Goal: Information Seeking & Learning: Learn about a topic

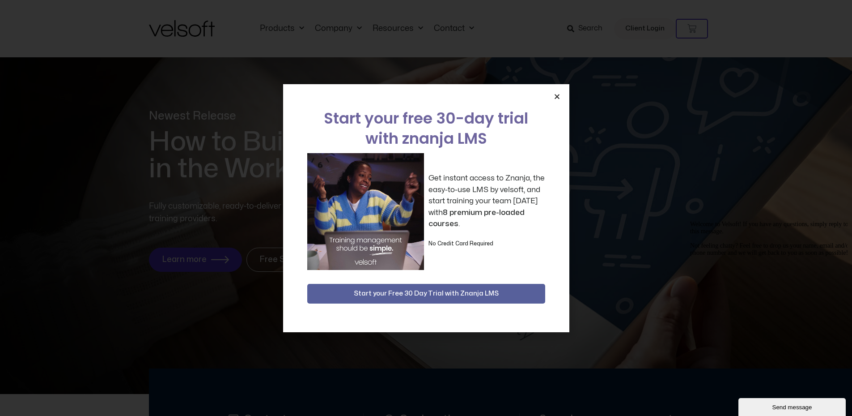
click at [559, 95] on icon "Close" at bounding box center [557, 96] width 7 height 7
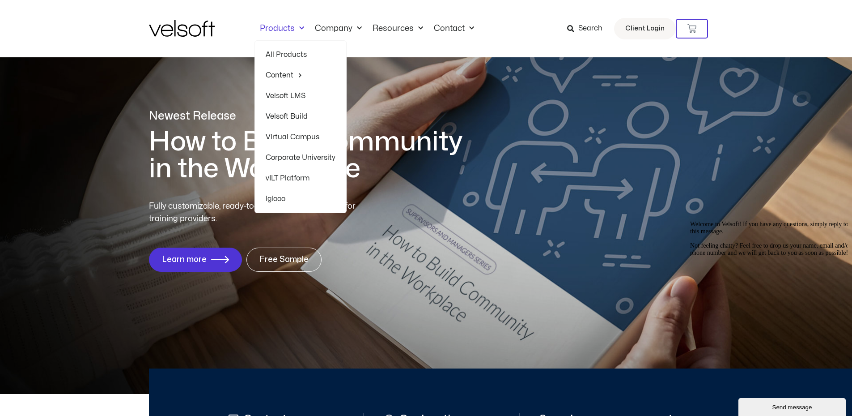
click at [298, 51] on link "All Products" at bounding box center [301, 54] width 70 height 21
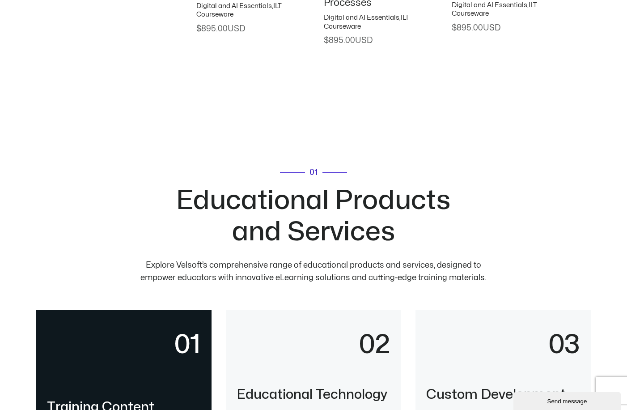
scroll to position [1879, 0]
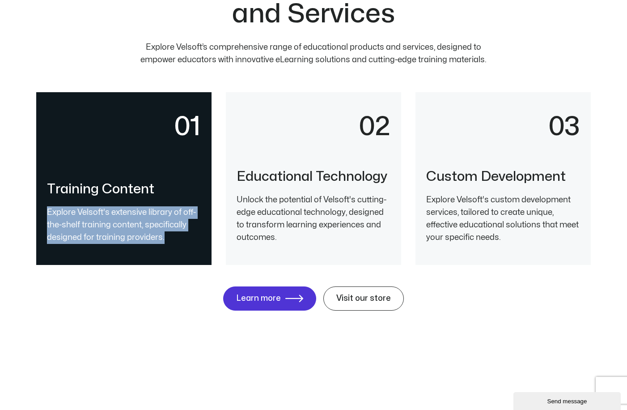
drag, startPoint x: 161, startPoint y: 242, endPoint x: 46, endPoint y: 205, distance: 121.1
click at [46, 205] on div "01 Training Content Explore Velsoft's extensive library of off-the-shelf traini…" at bounding box center [123, 178] width 175 height 173
drag, startPoint x: 46, startPoint y: 205, endPoint x: 99, endPoint y: 236, distance: 61.5
copy p "Explore Velsoft's extensive library of off-the-shelf training content, specific…"
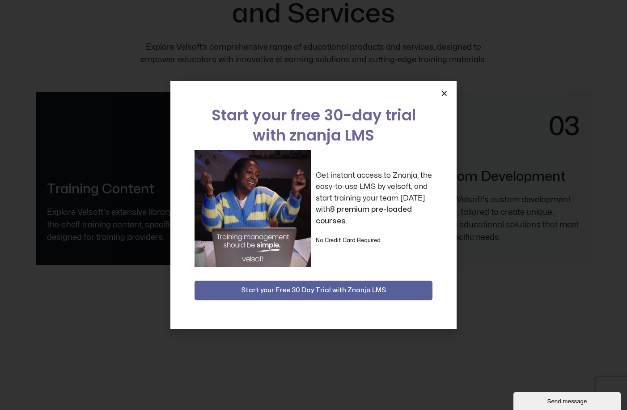
drag, startPoint x: 440, startPoint y: 94, endPoint x: 447, endPoint y: 94, distance: 7.2
click at [440, 94] on div "Start your free 30-day trial with znanja LMS Get instant access to Znanja, the …" at bounding box center [313, 205] width 286 height 248
click at [448, 93] on div "Start your free 30-day trial with znanja LMS Get instant access to Znanja, the …" at bounding box center [313, 205] width 286 height 248
click at [443, 92] on icon "Close" at bounding box center [444, 93] width 7 height 7
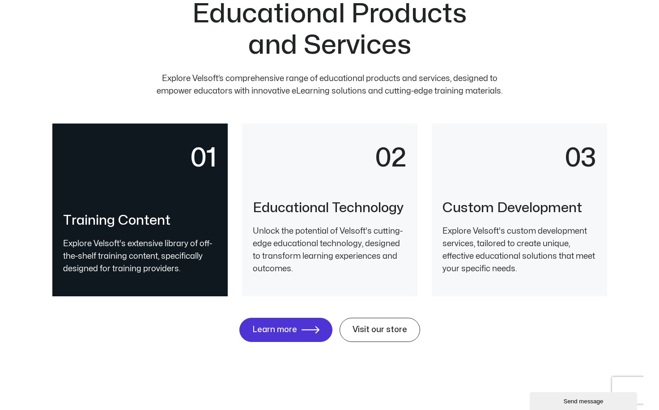
scroll to position [1834, 0]
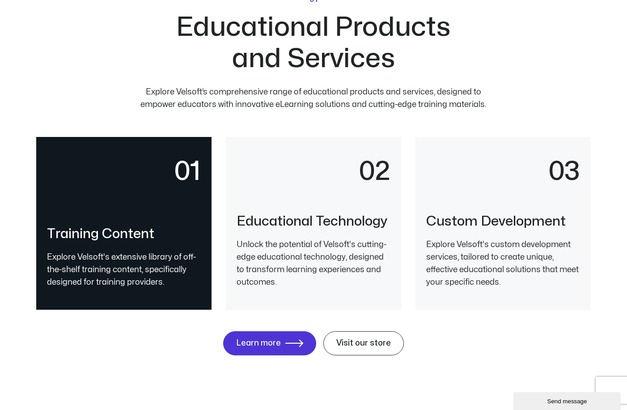
drag, startPoint x: 177, startPoint y: 213, endPoint x: 145, endPoint y: 28, distance: 187.4
click at [145, 28] on div "01 Educational Products and Services Explore Velsoft’s comprehensive range of e…" at bounding box center [313, 198] width 555 height 494
drag, startPoint x: 145, startPoint y: 28, endPoint x: 278, endPoint y: 47, distance: 133.8
copy div "Educational Products and Services Explore Velsoft’s comprehensive range of educ…"
click at [138, 95] on p "Explore Velsoft’s comprehensive range of educational products and services, des…" at bounding box center [314, 98] width 352 height 25
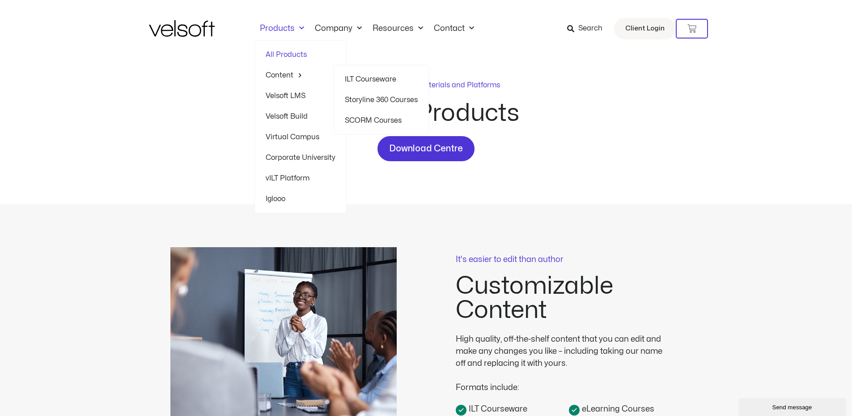
click at [293, 79] on span "Menu" at bounding box center [297, 75] width 9 height 14
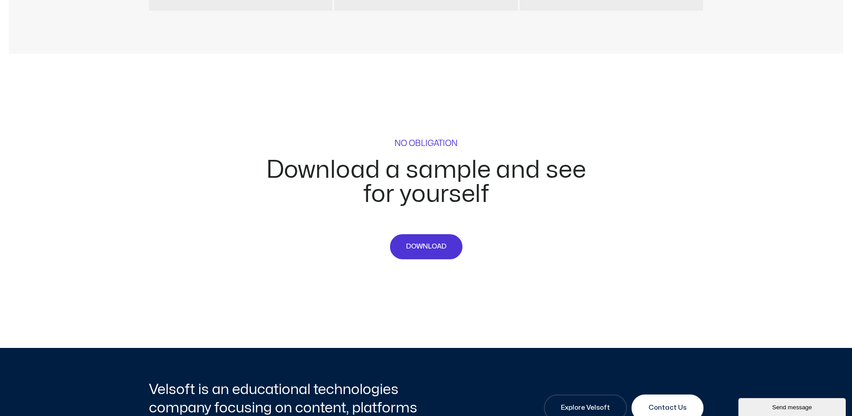
scroll to position [4228, 0]
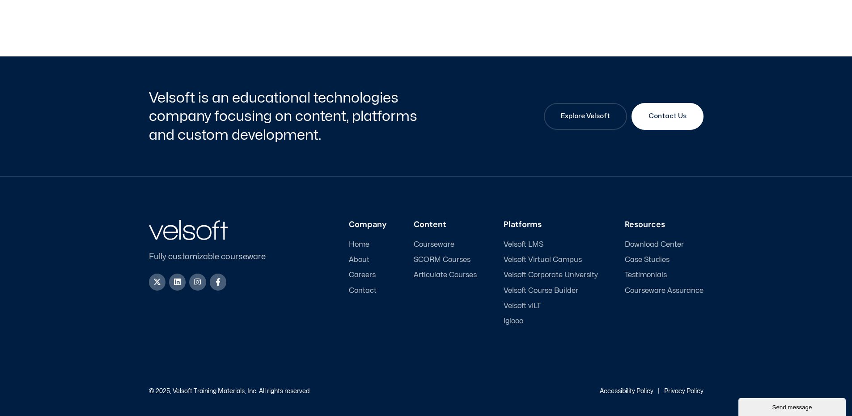
click at [442, 245] on span "Courseware" at bounding box center [434, 244] width 41 height 8
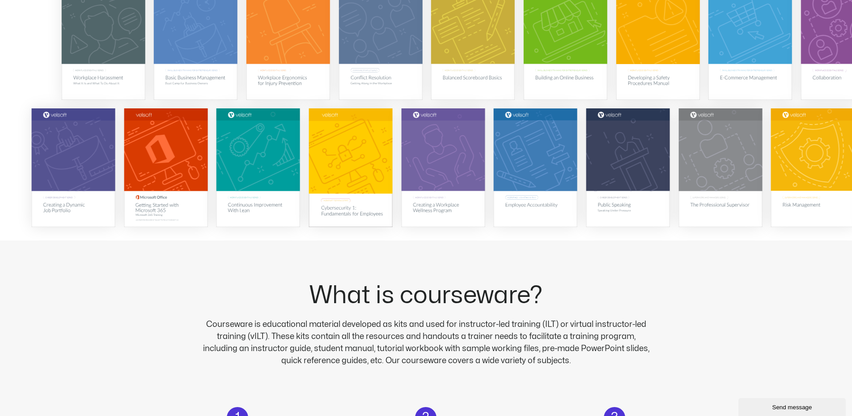
scroll to position [313, 0]
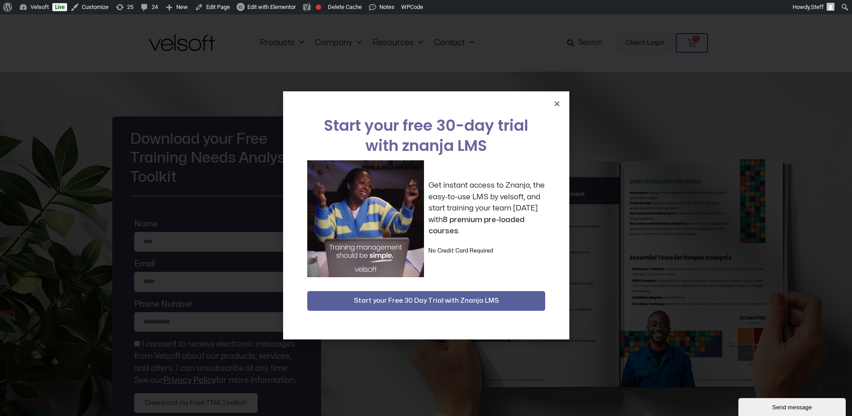
click at [553, 101] on div "Start your free 30-day trial with znanja LMS Get instant access to Znanja, the …" at bounding box center [426, 215] width 286 height 248
click at [557, 104] on icon "Close" at bounding box center [557, 103] width 7 height 7
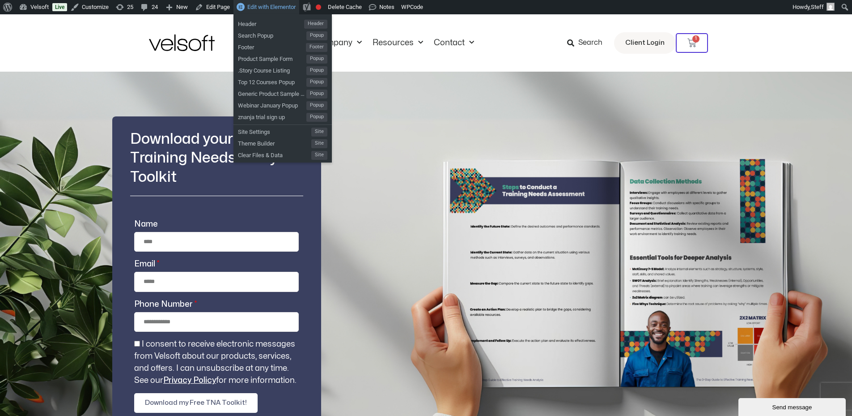
click at [277, 6] on span "Edit with Elementor" at bounding box center [271, 7] width 48 height 7
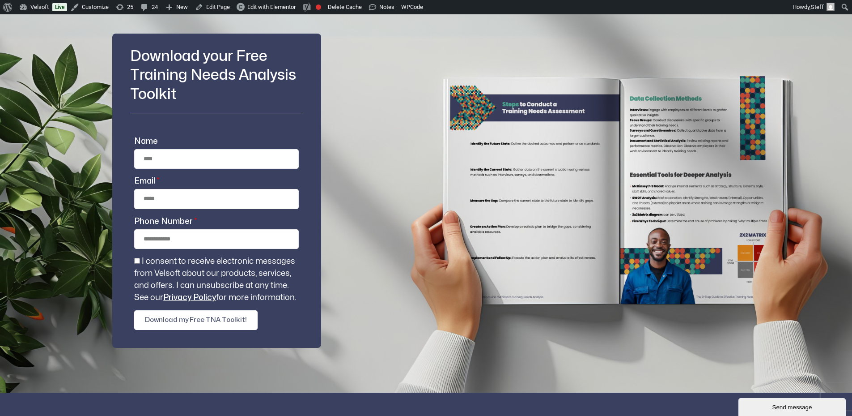
scroll to position [179, 0]
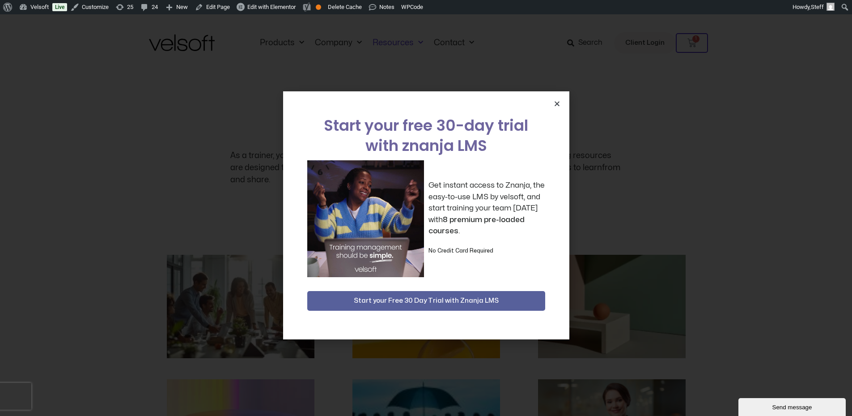
click at [559, 105] on icon "Close" at bounding box center [557, 103] width 7 height 7
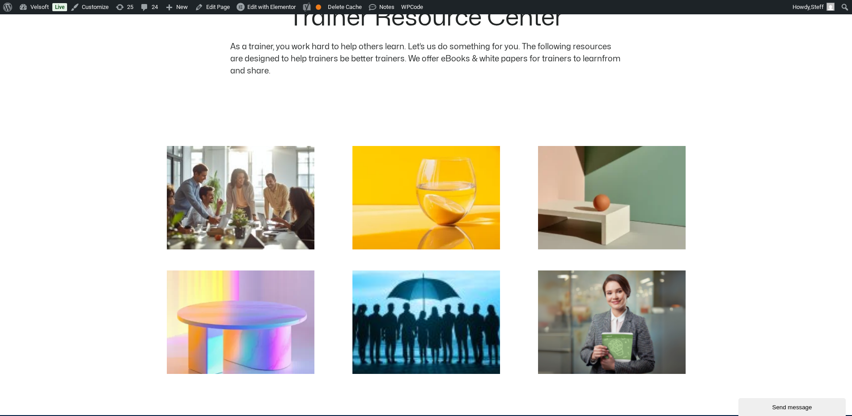
scroll to position [313, 0]
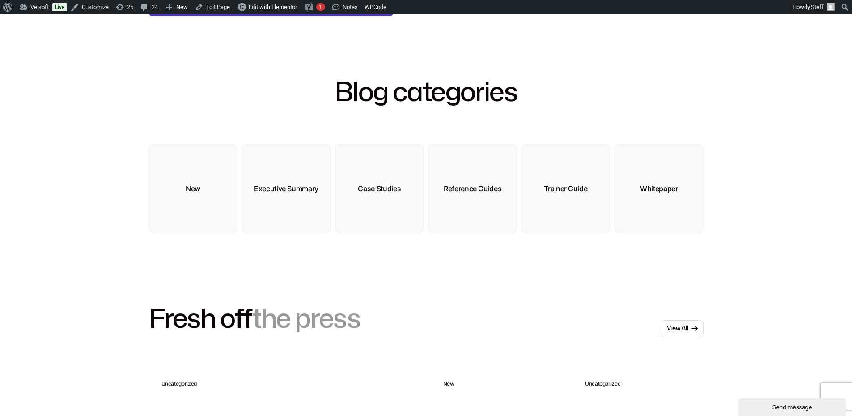
scroll to position [313, 0]
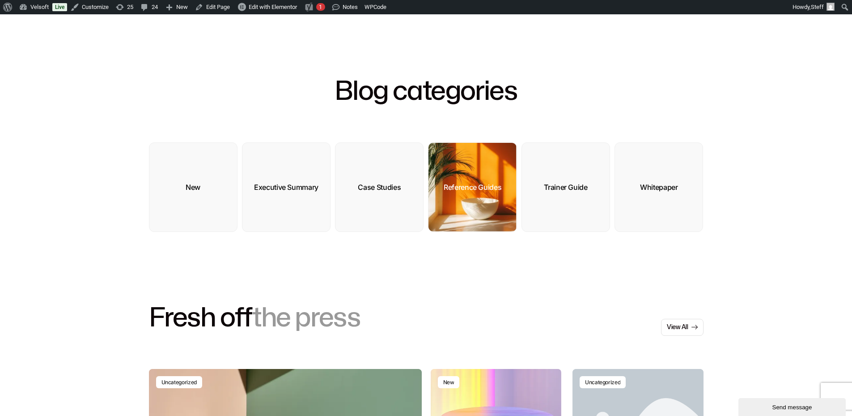
click at [486, 182] on img at bounding box center [473, 187] width 88 height 89
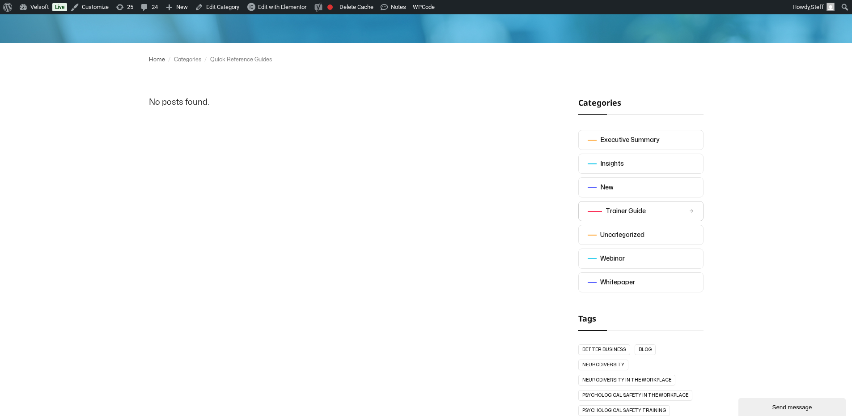
scroll to position [179, 0]
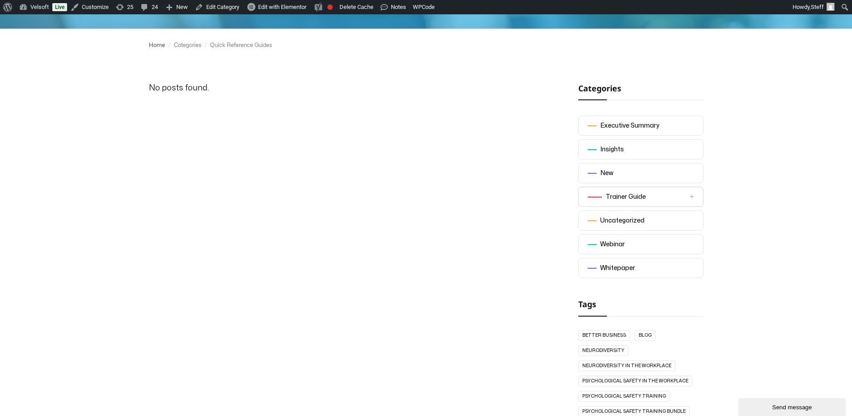
click at [646, 200] on link "Trainer Guide" at bounding box center [640, 197] width 125 height 20
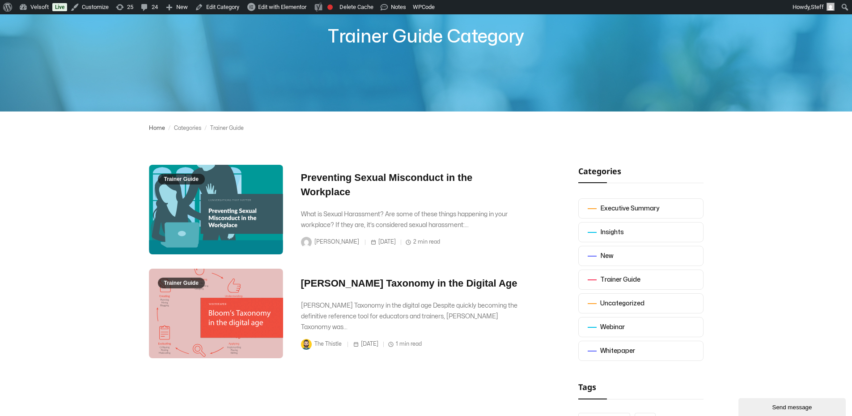
scroll to position [89, 0]
